Goal: Information Seeking & Learning: Learn about a topic

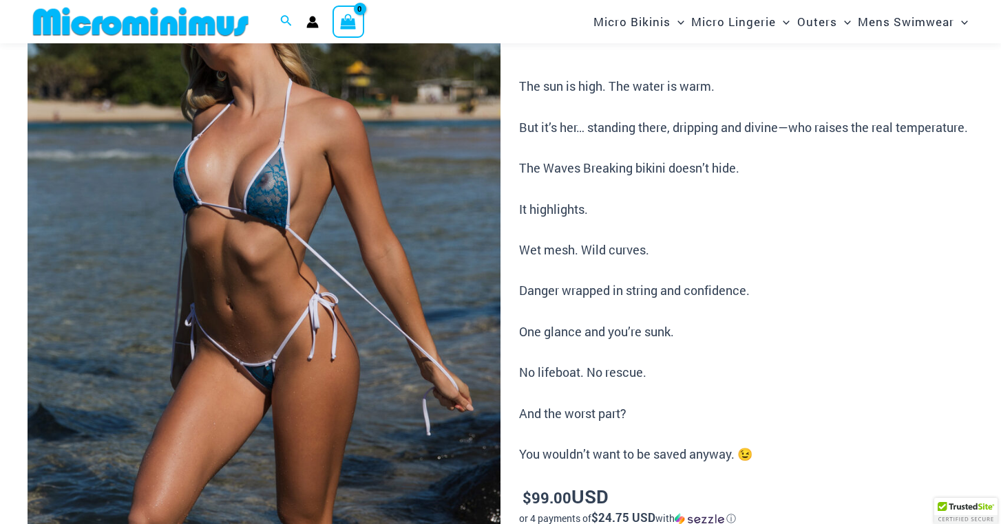
scroll to position [180, 0]
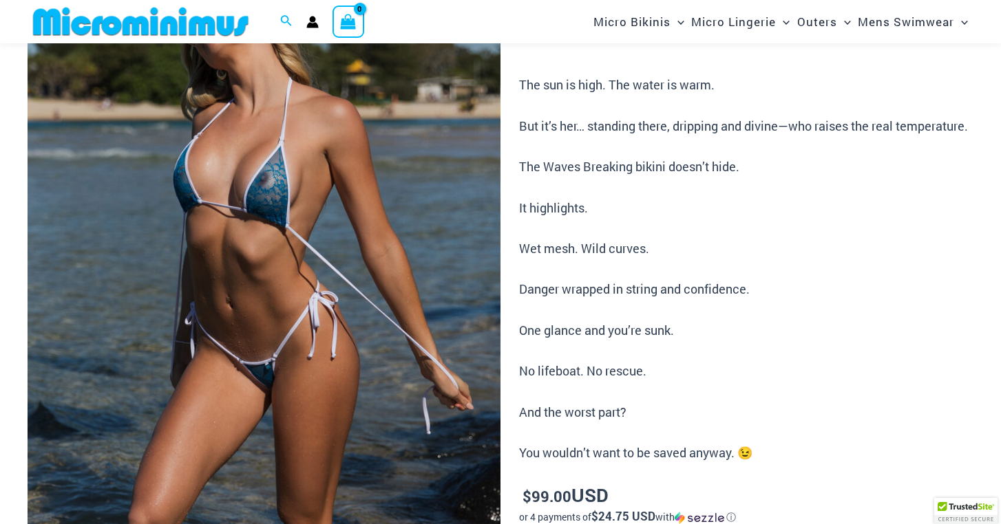
click at [254, 222] on img at bounding box center [264, 300] width 473 height 710
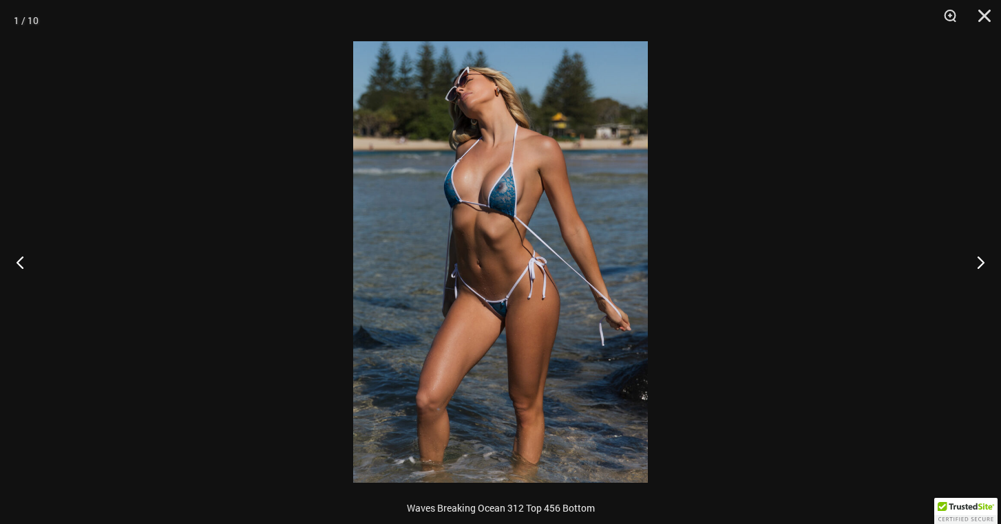
click at [493, 206] on img at bounding box center [500, 262] width 295 height 442
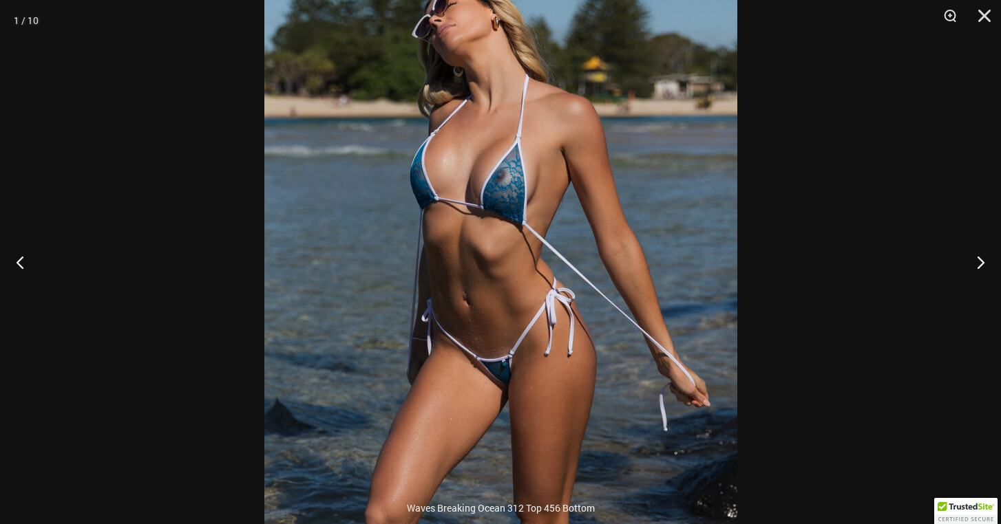
click at [491, 200] on img at bounding box center [500, 296] width 473 height 709
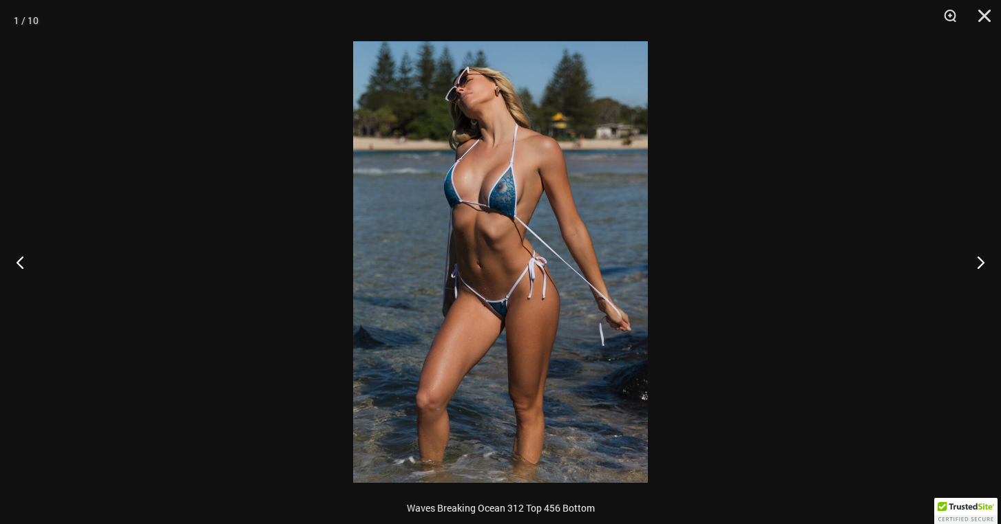
click at [360, 239] on img at bounding box center [500, 262] width 295 height 442
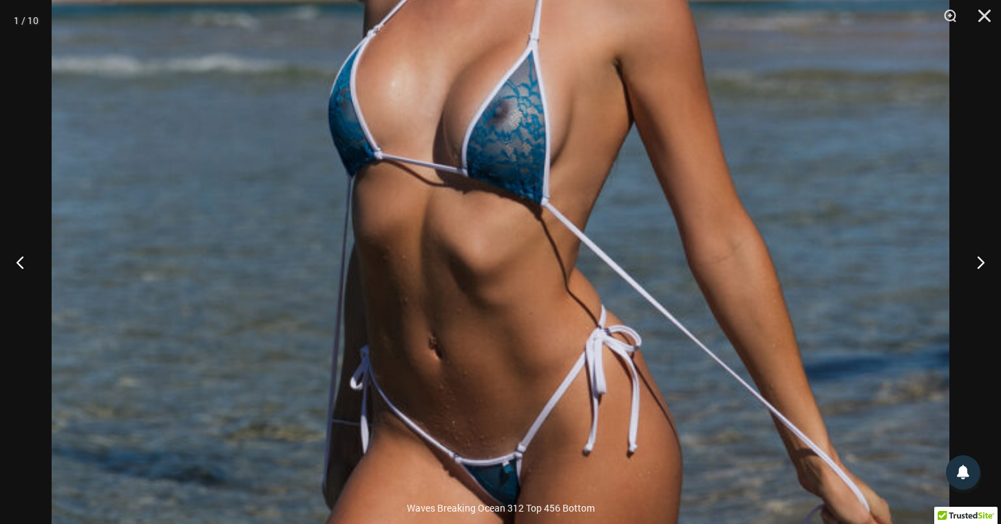
click at [452, 209] on img at bounding box center [501, 342] width 898 height 1346
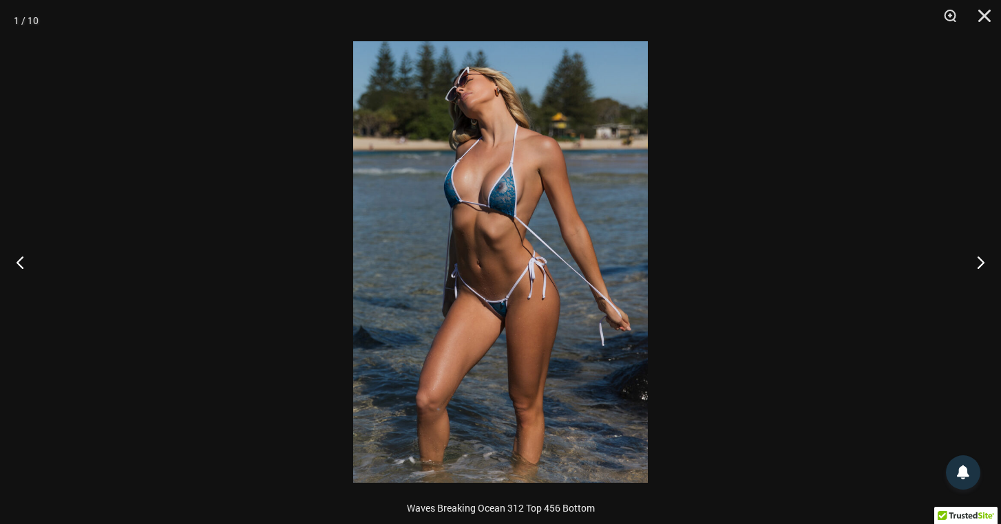
click at [142, 245] on div at bounding box center [500, 262] width 1001 height 524
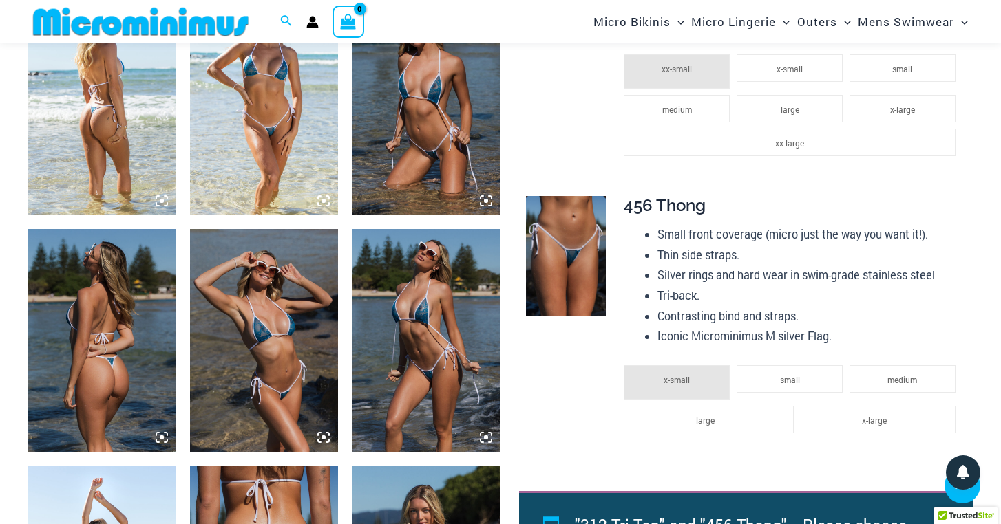
scroll to position [861, 0]
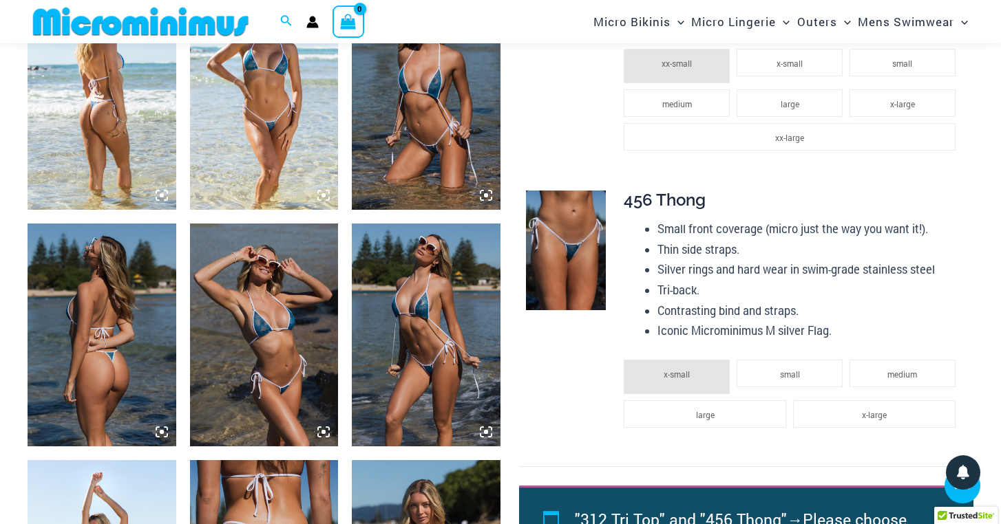
click at [274, 297] on img at bounding box center [264, 335] width 149 height 222
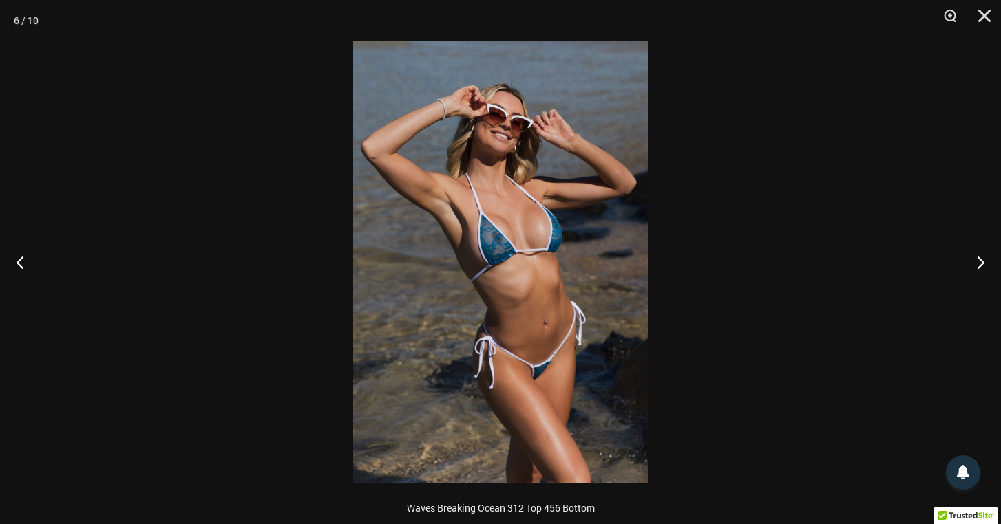
click at [520, 229] on img at bounding box center [500, 262] width 295 height 442
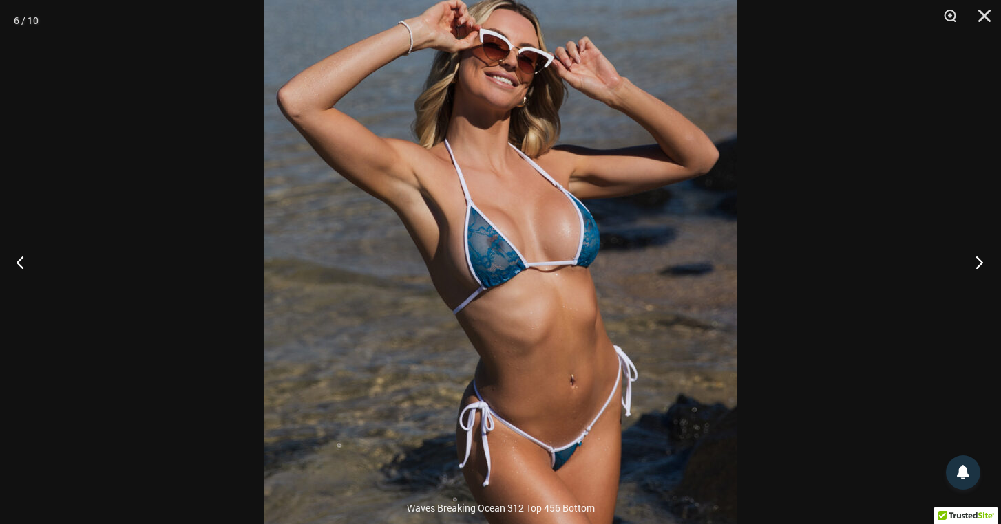
click at [979, 258] on button "Next" at bounding box center [975, 262] width 52 height 69
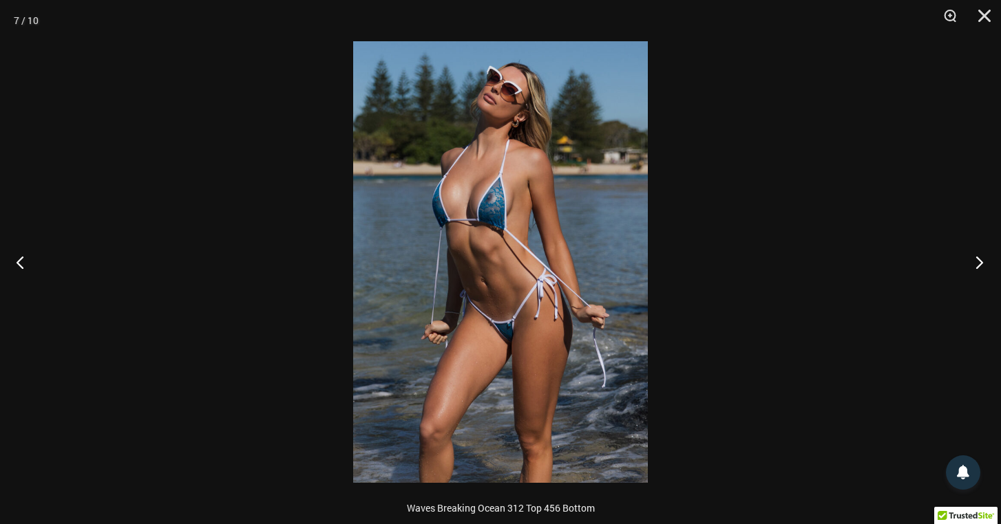
click at [970, 264] on button "Next" at bounding box center [975, 262] width 52 height 69
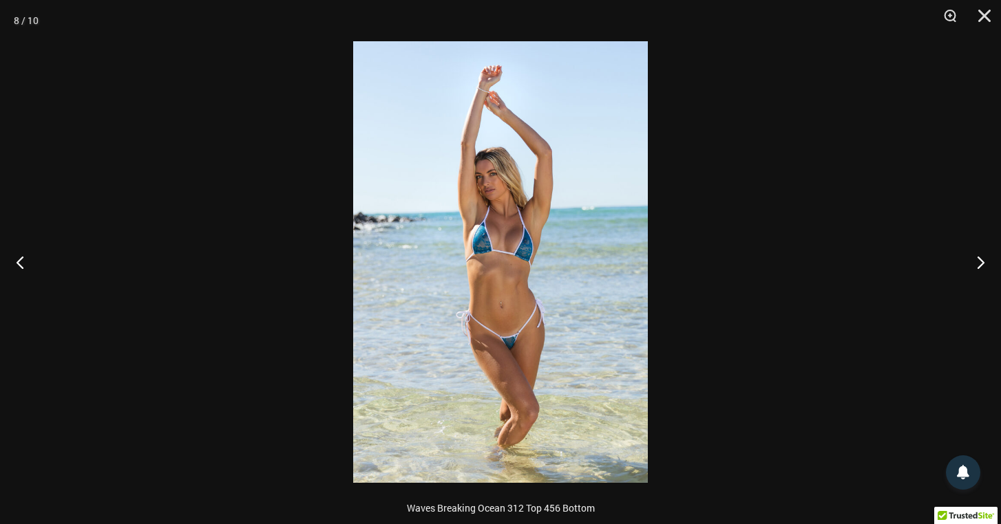
click at [589, 276] on img at bounding box center [500, 262] width 295 height 442
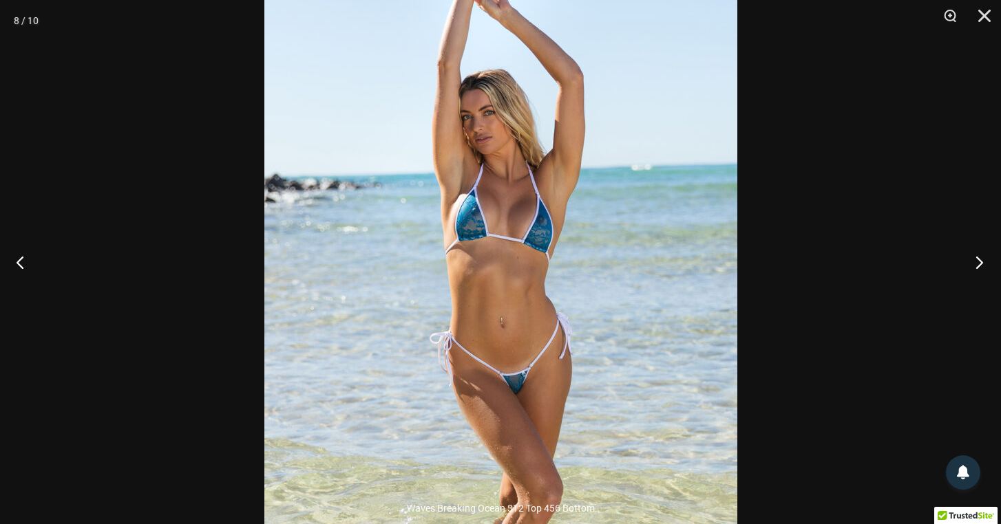
click at [975, 262] on button "Next" at bounding box center [975, 262] width 52 height 69
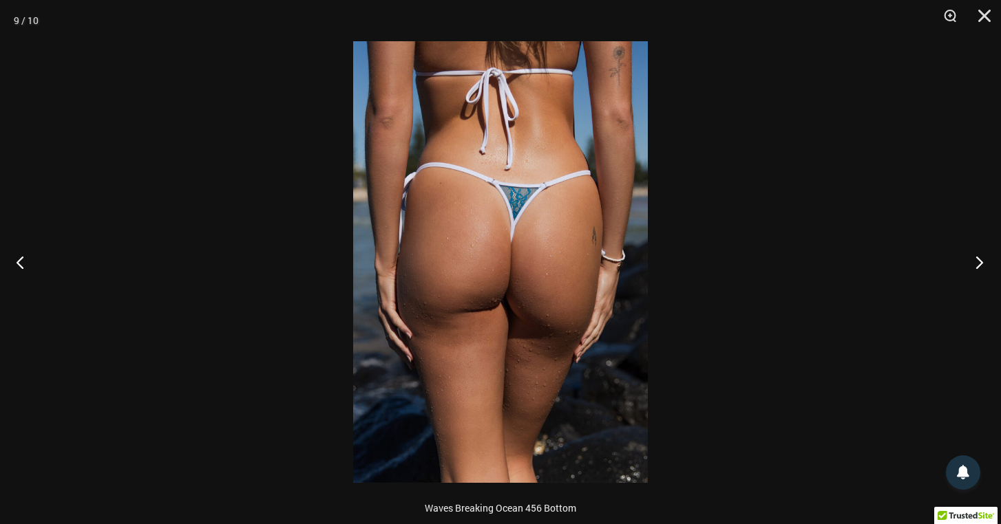
click at [975, 262] on button "Next" at bounding box center [975, 262] width 52 height 69
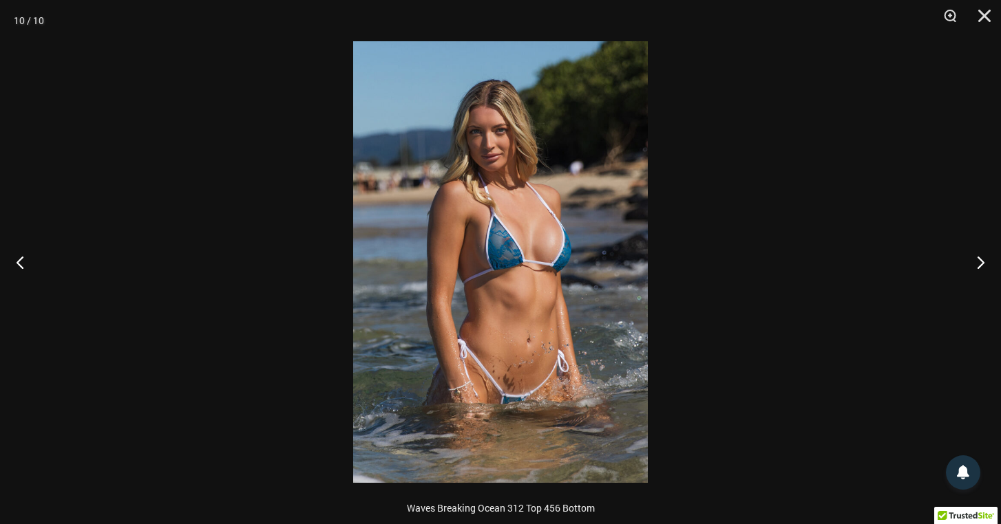
click at [535, 249] on img at bounding box center [500, 262] width 295 height 442
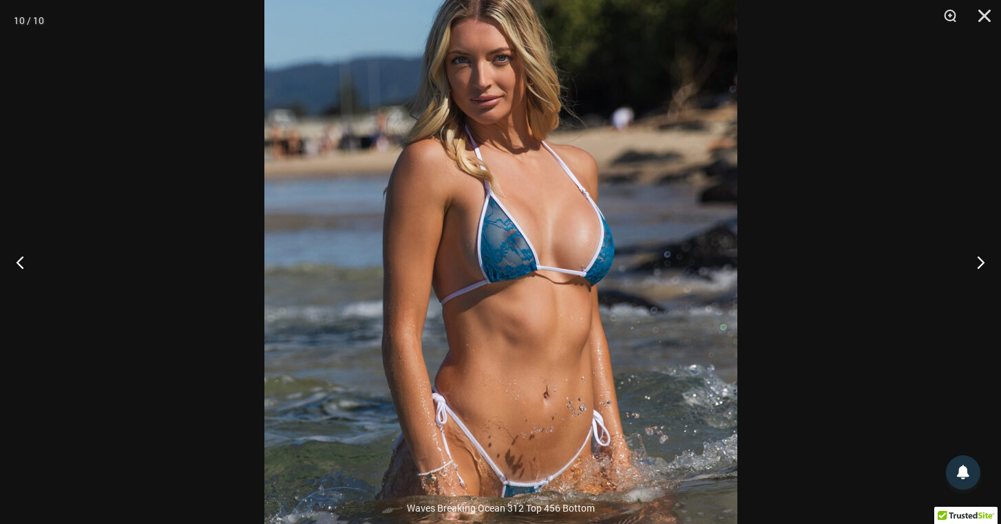
click at [696, 257] on img at bounding box center [500, 269] width 473 height 709
click at [798, 251] on div at bounding box center [500, 262] width 1001 height 524
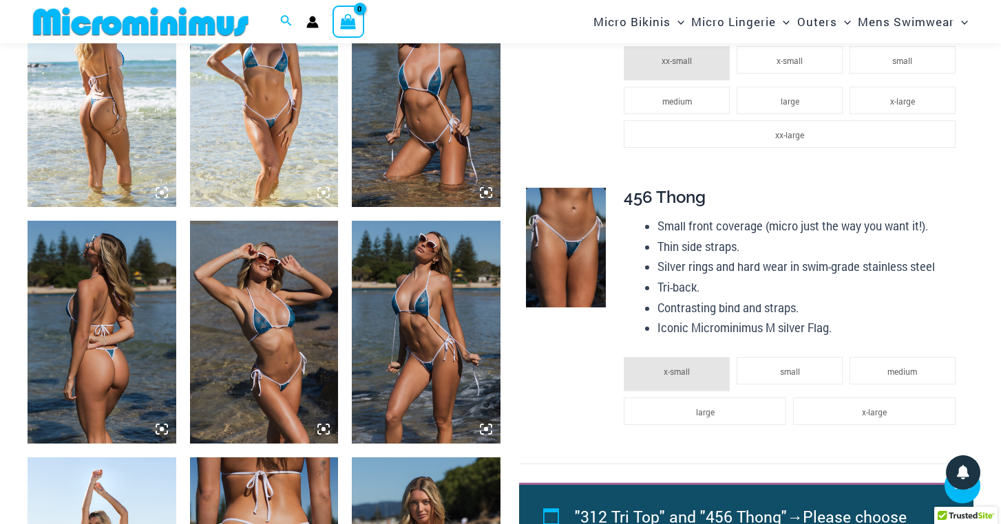
scroll to position [829, 0]
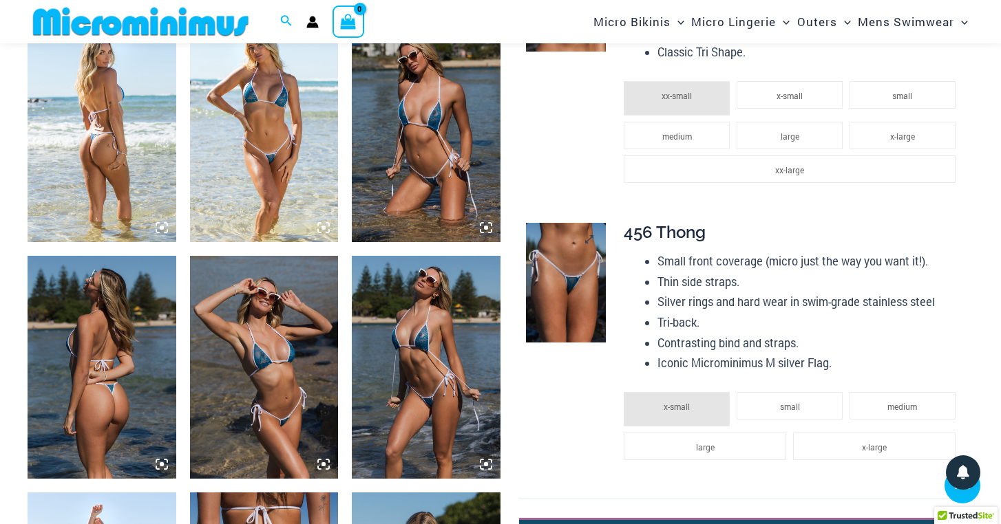
click at [540, 291] on img at bounding box center [566, 283] width 80 height 120
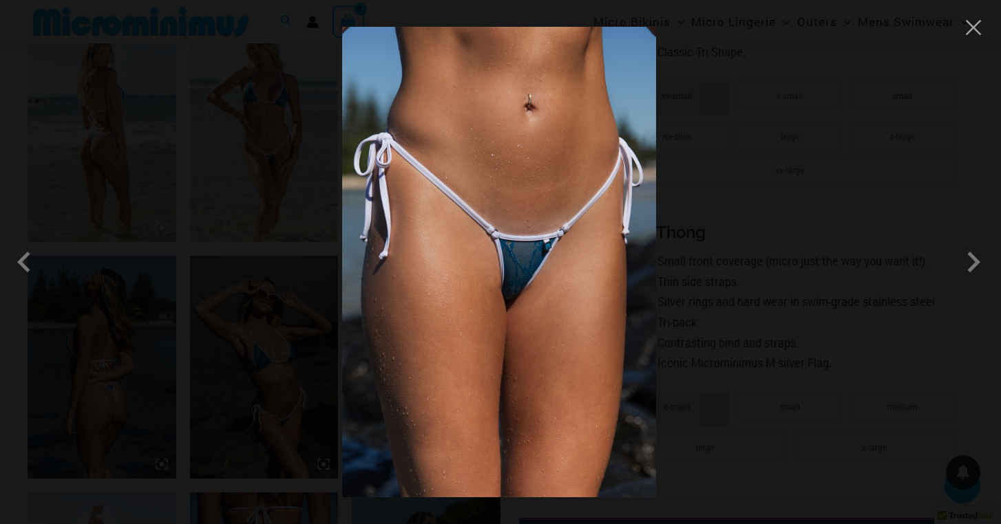
click at [522, 271] on img at bounding box center [499, 262] width 314 height 471
click at [695, 147] on div at bounding box center [500, 262] width 1001 height 524
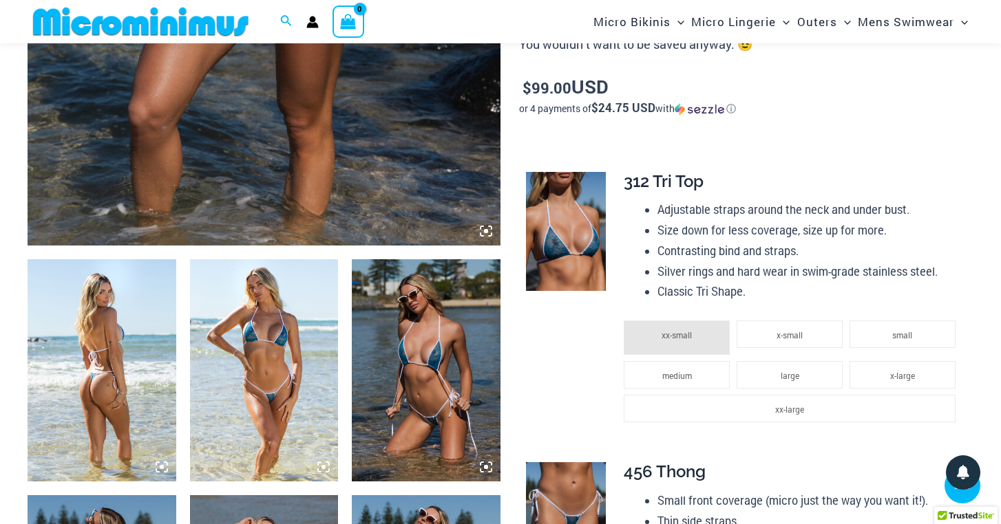
scroll to position [578, 0]
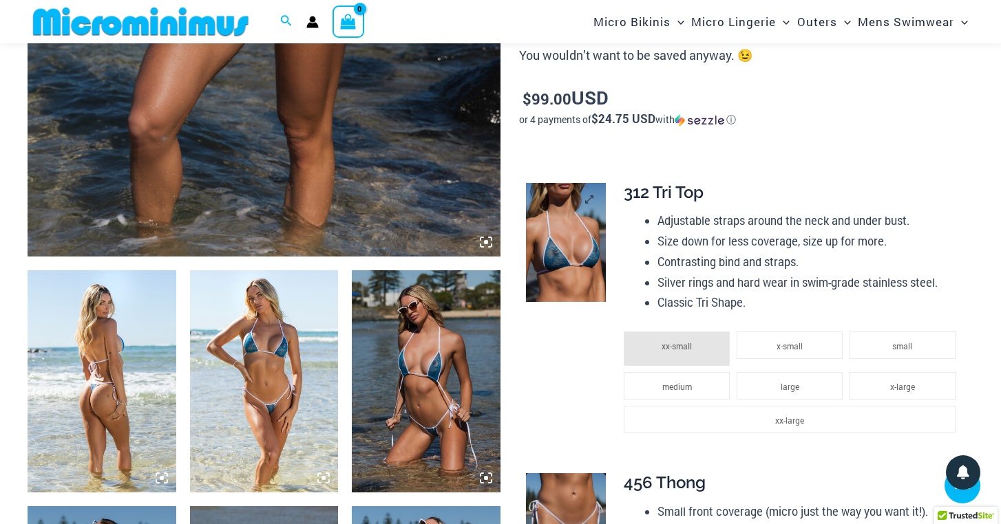
click at [580, 206] on img at bounding box center [566, 243] width 80 height 120
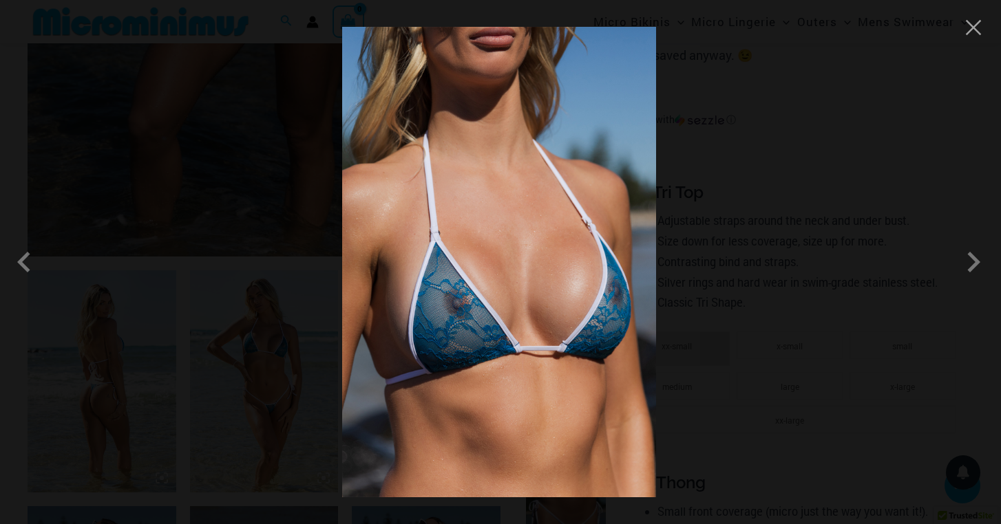
click at [301, 123] on div at bounding box center [500, 262] width 1001 height 524
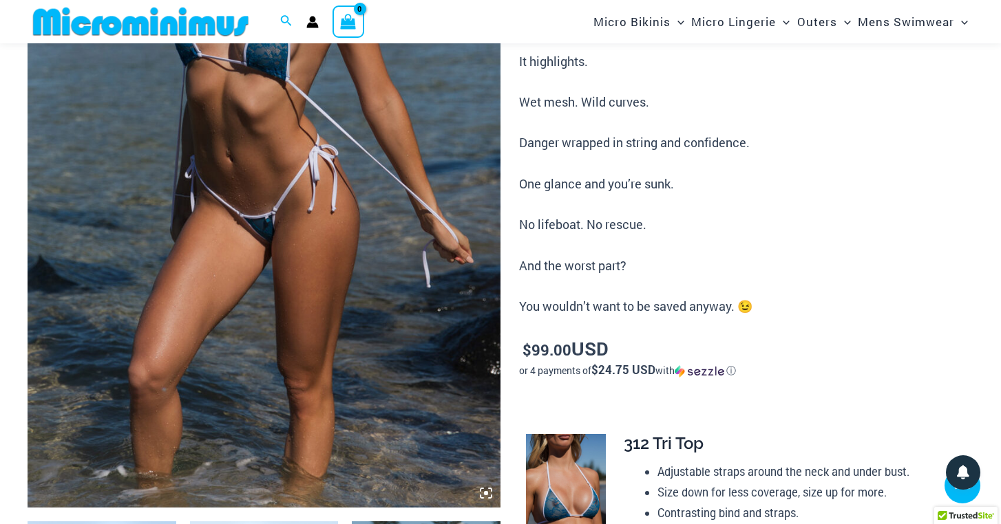
scroll to position [285, 0]
